Goal: Task Accomplishment & Management: Manage account settings

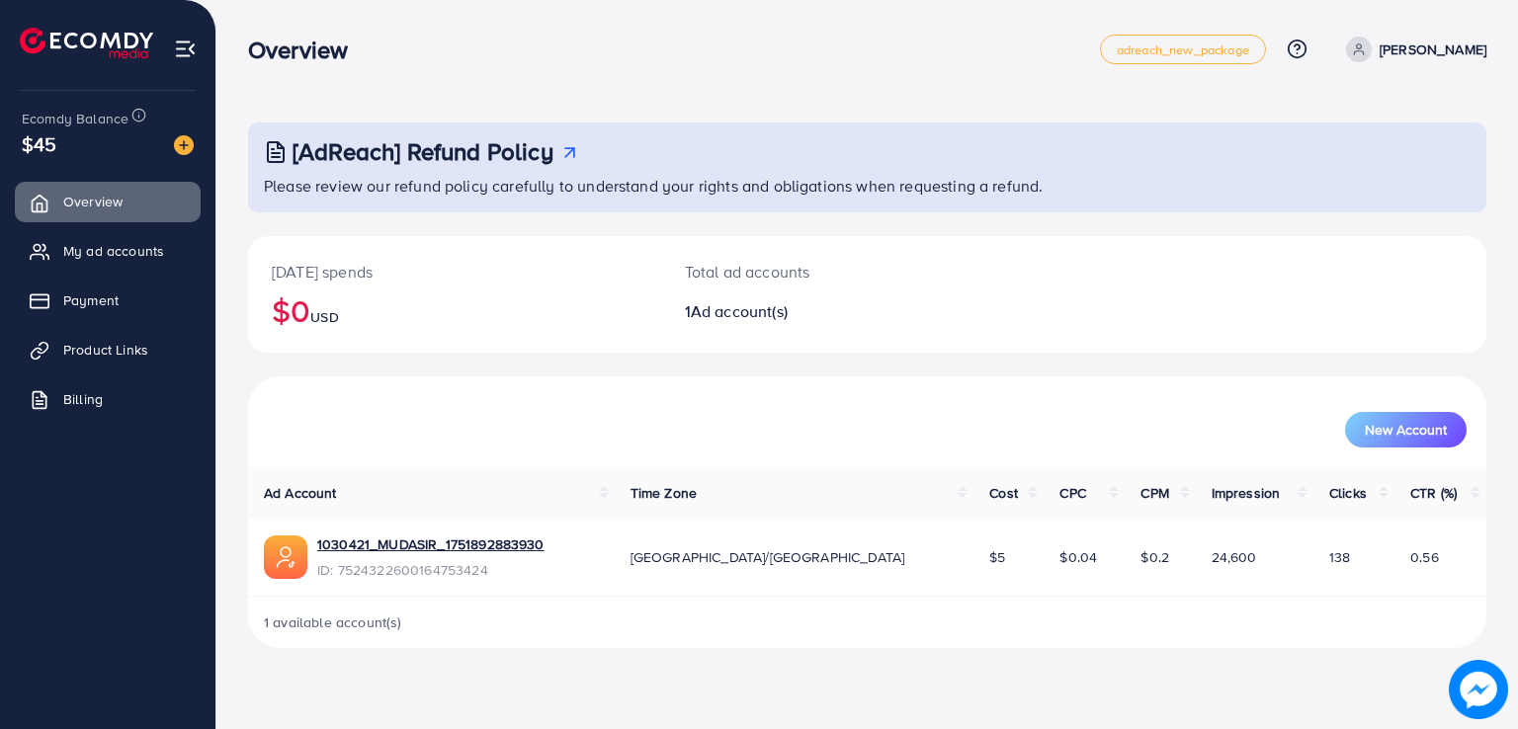
click at [1392, 52] on p "[PERSON_NAME]" at bounding box center [1433, 50] width 107 height 24
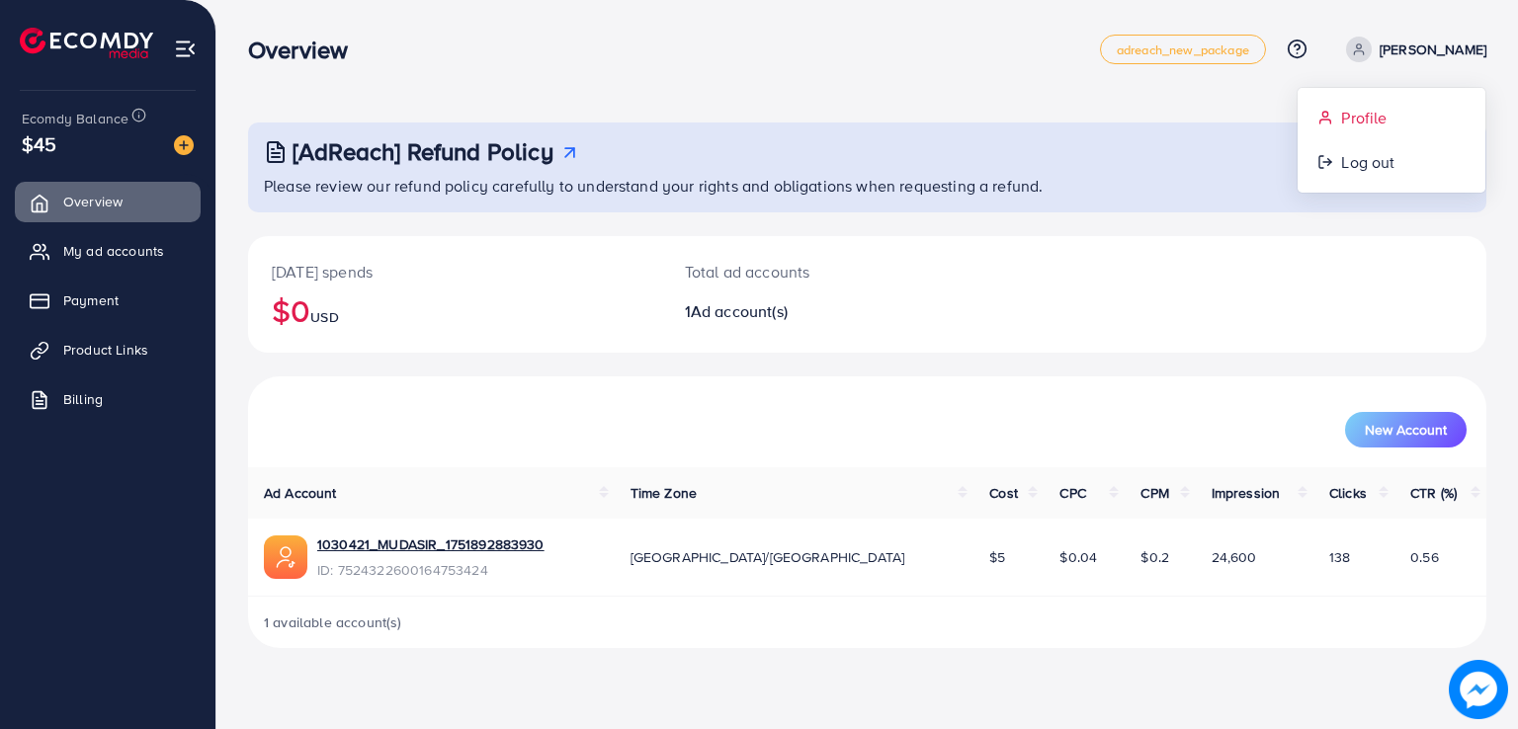
click at [1352, 119] on span "Profile" at bounding box center [1363, 118] width 45 height 24
select select "********"
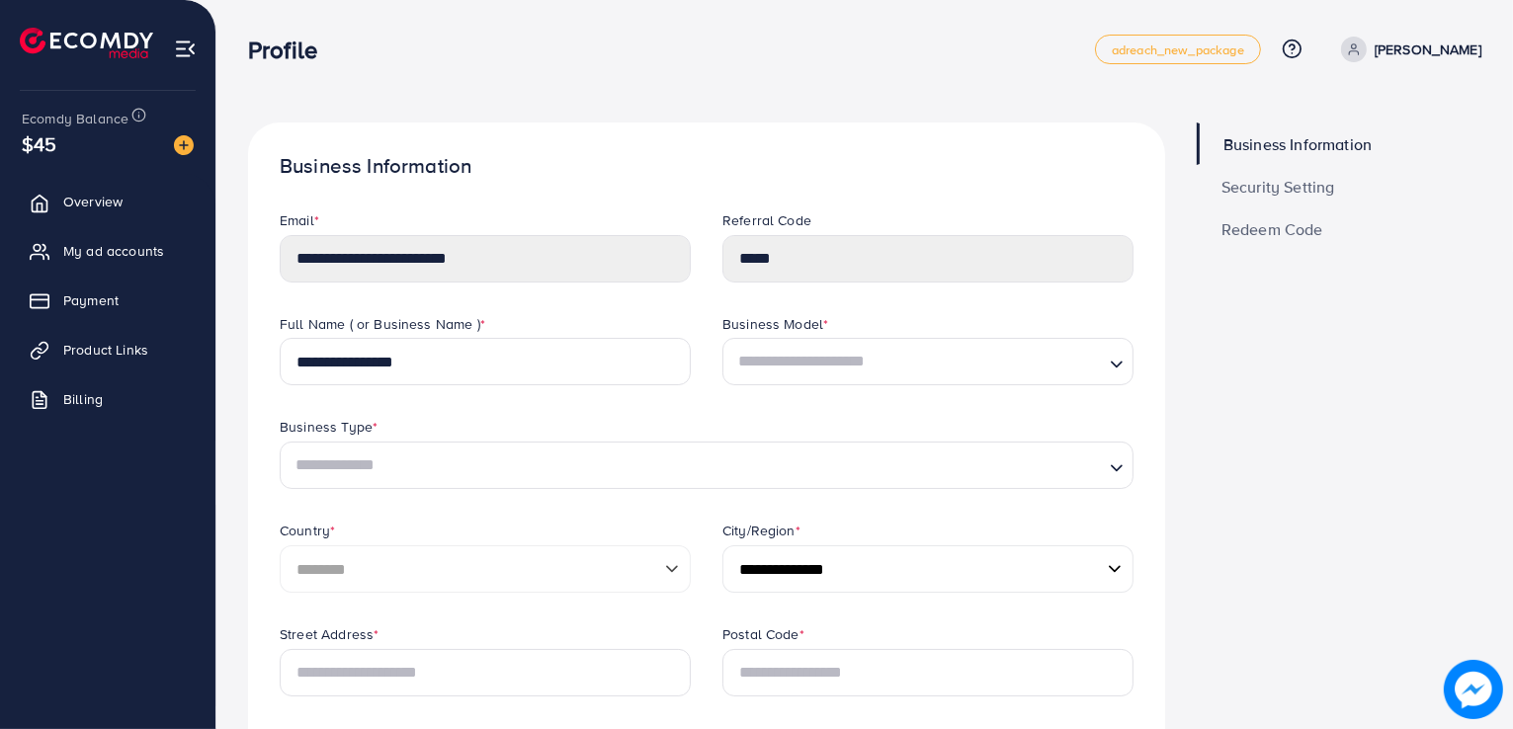
click at [530, 232] on div "**********" at bounding box center [485, 246] width 411 height 72
click at [1306, 179] on span "Security Setting" at bounding box center [1278, 187] width 114 height 16
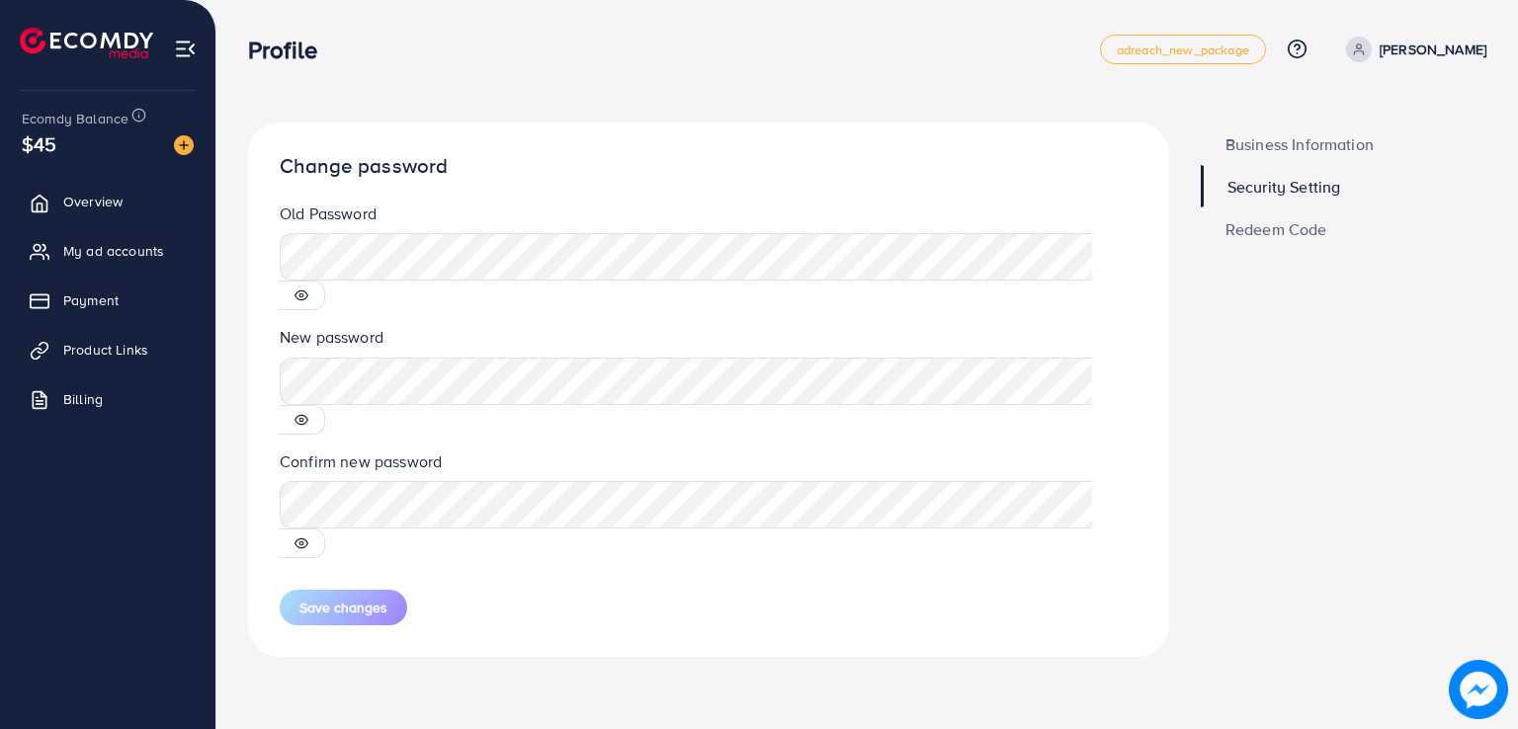
click at [308, 289] on icon at bounding box center [301, 296] width 14 height 14
click at [308, 290] on line at bounding box center [301, 296] width 13 height 13
click at [308, 413] on icon at bounding box center [301, 420] width 14 height 14
click at [308, 292] on icon at bounding box center [301, 296] width 13 height 9
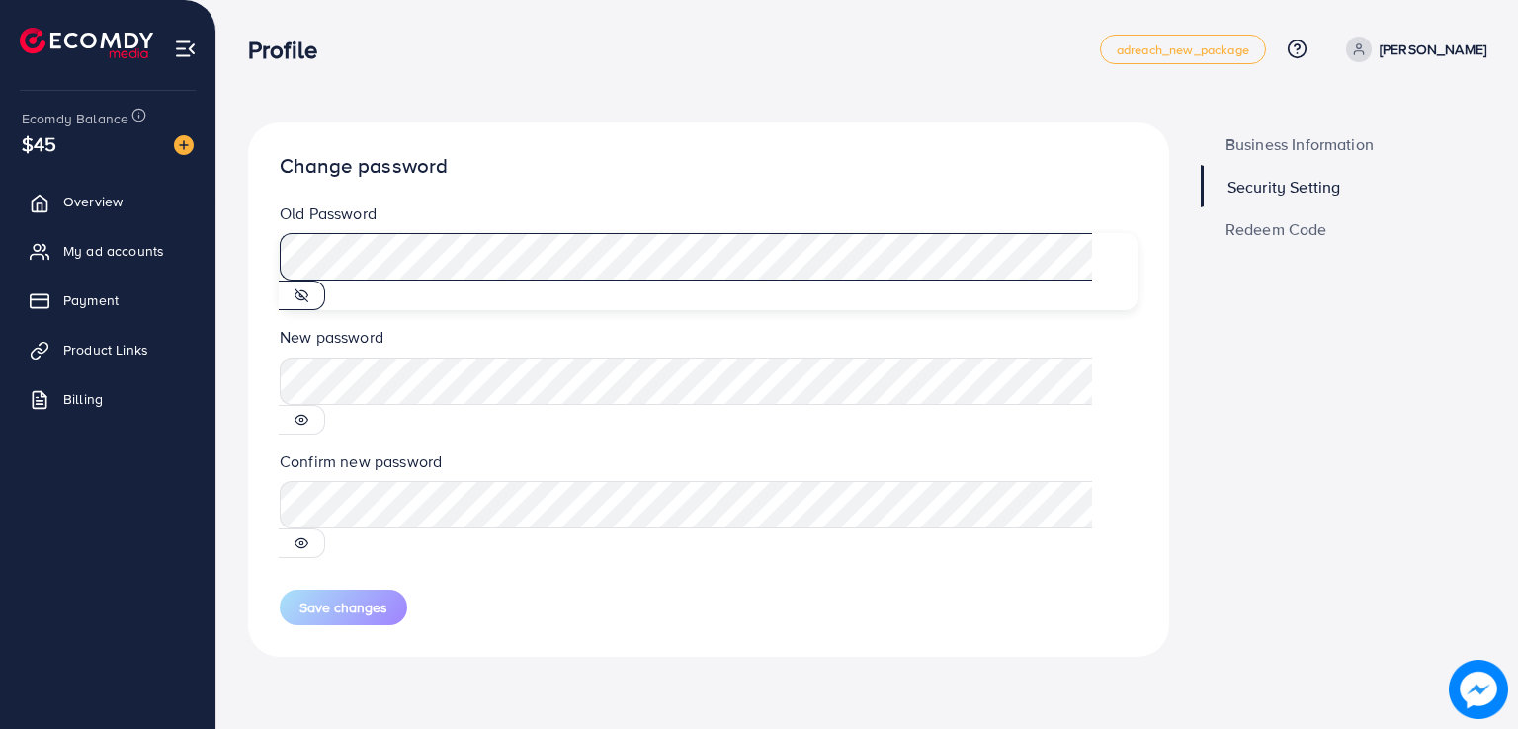
click at [265, 234] on div "Old Password" at bounding box center [708, 265] width 889 height 124
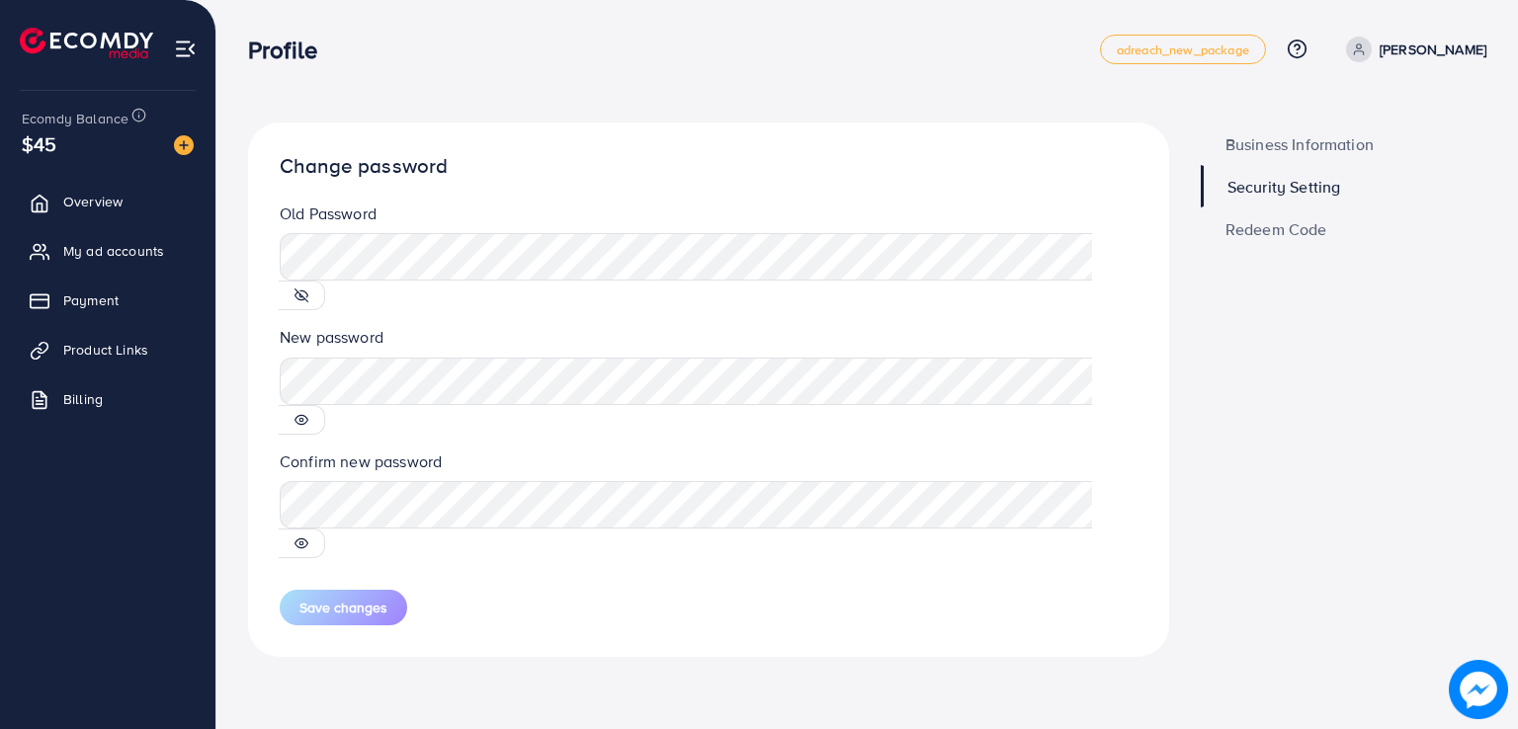
click at [534, 147] on div "Change password Old Password New password Confirm new password Save changes" at bounding box center [708, 390] width 921 height 535
click at [850, 50] on div "Profile" at bounding box center [674, 50] width 852 height 29
